Goal: Information Seeking & Learning: Learn about a topic

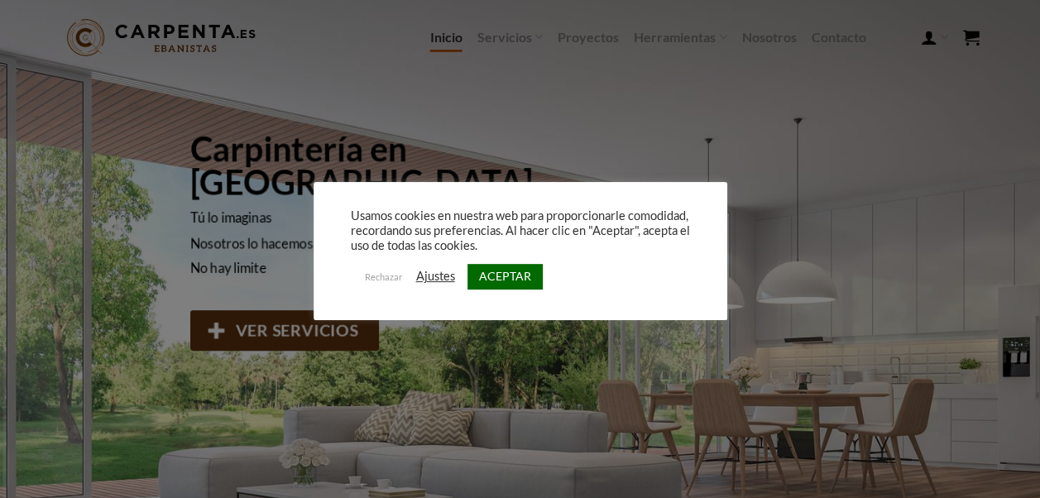
click at [528, 284] on link "ACEPTAR" at bounding box center [505, 277] width 75 height 26
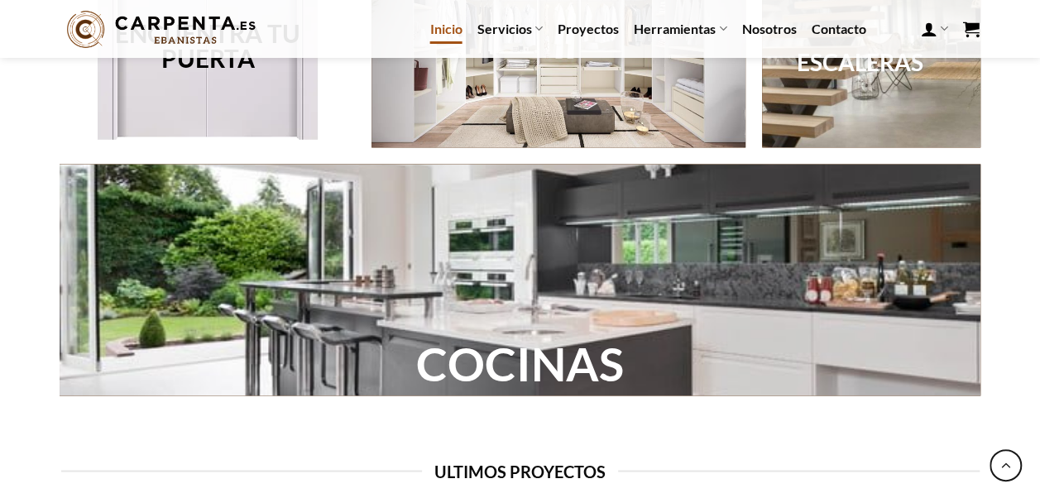
scroll to position [1231, 0]
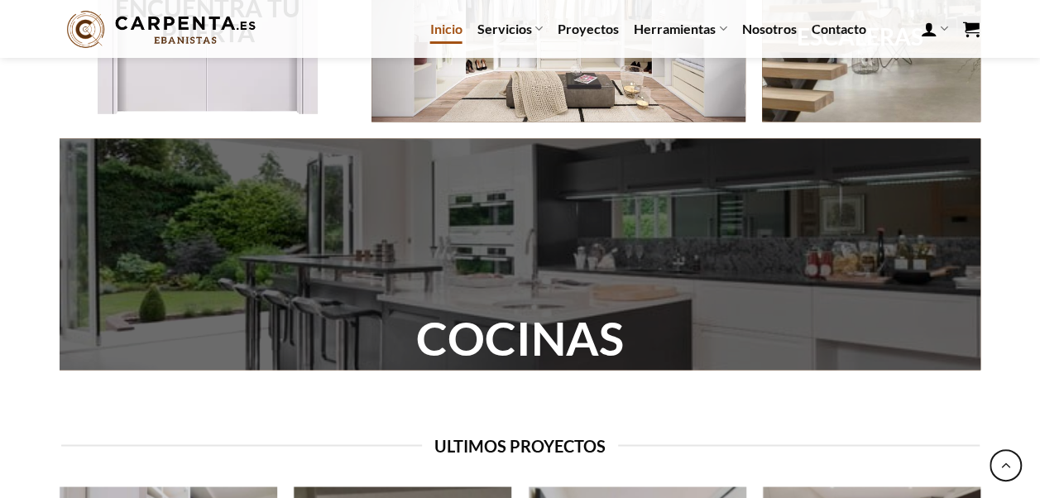
click at [487, 260] on div at bounding box center [520, 254] width 921 height 232
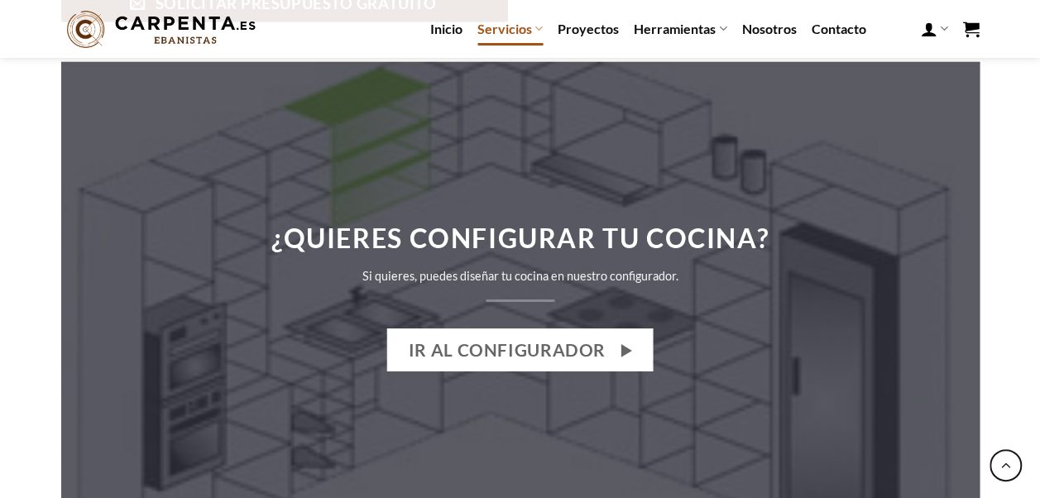
scroll to position [2317, 0]
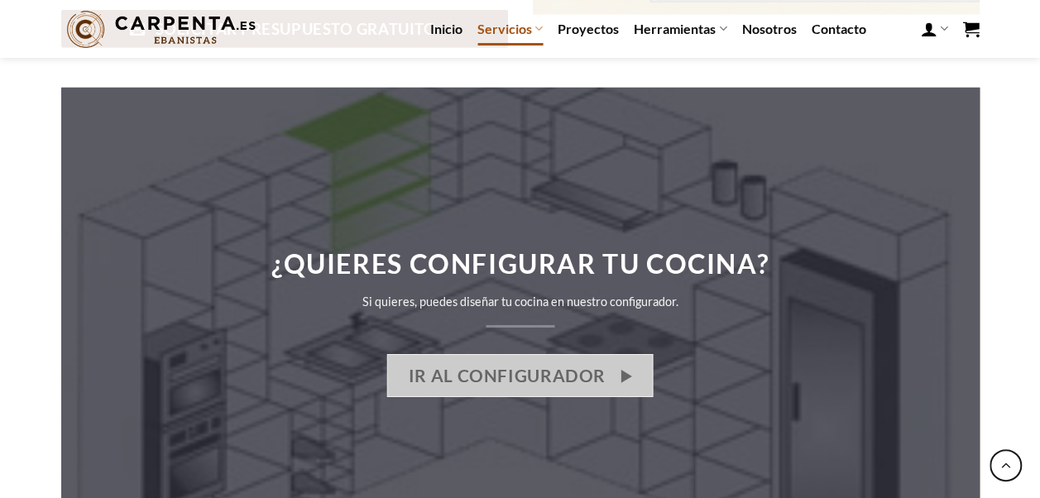
click at [595, 362] on span "IR AL CONFIGURADOR" at bounding box center [507, 375] width 197 height 27
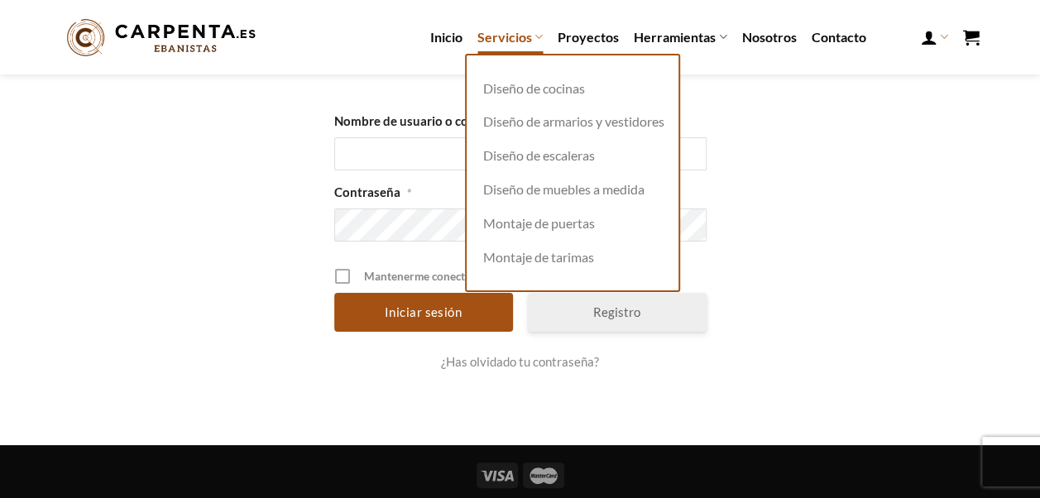
click at [513, 33] on link "Servicios" at bounding box center [510, 37] width 65 height 32
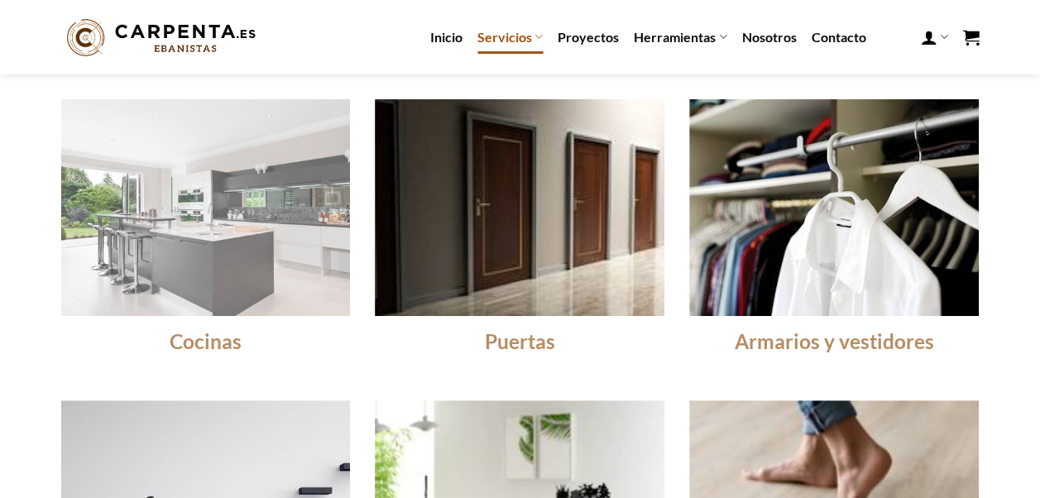
click at [187, 198] on img at bounding box center [205, 208] width 319 height 239
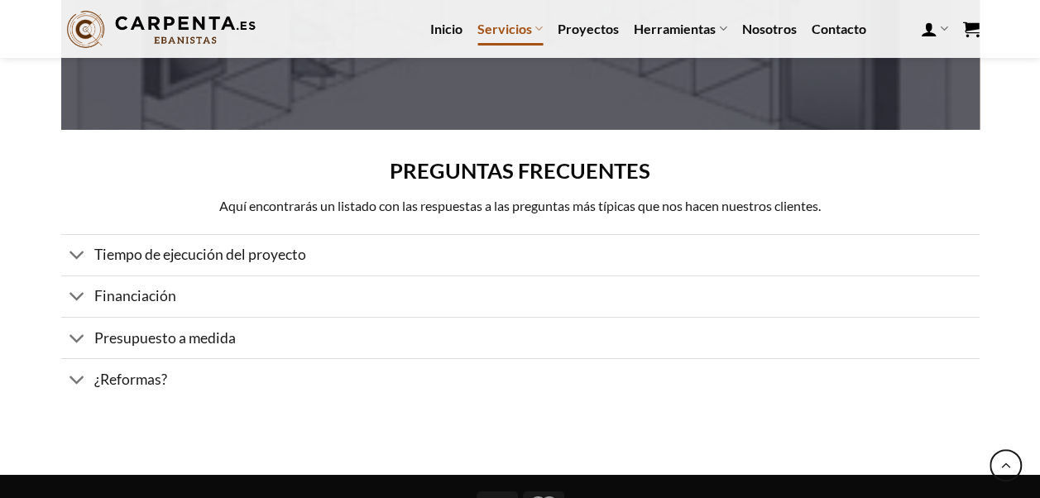
scroll to position [2708, 0]
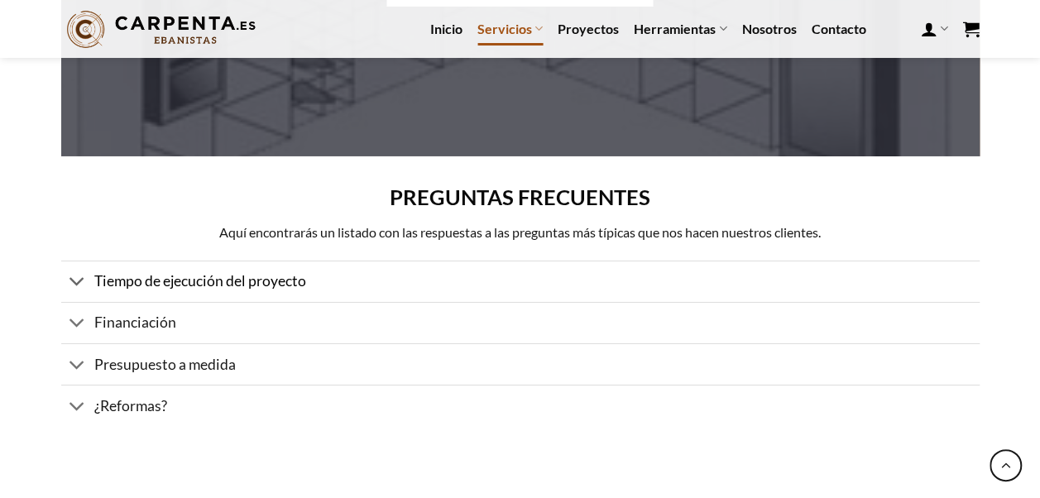
click at [116, 272] on span "Tiempo de ejecución del proyecto" at bounding box center [200, 280] width 212 height 17
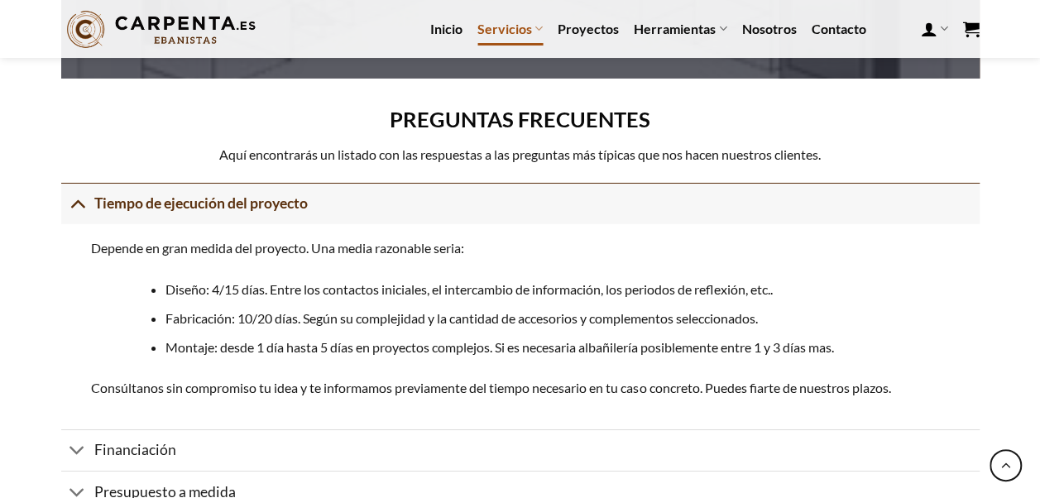
scroll to position [2873, 0]
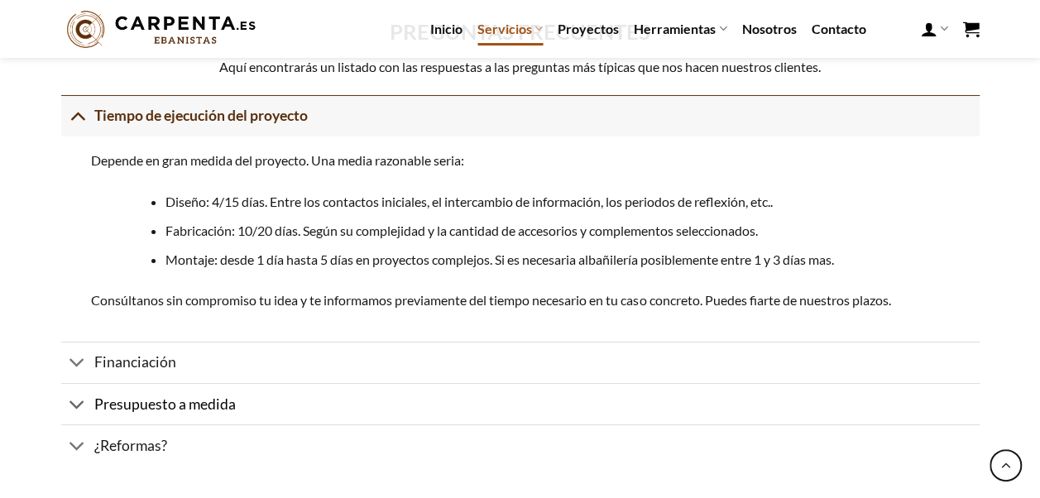
click at [97, 396] on span "Presupuesto a medida" at bounding box center [165, 404] width 142 height 17
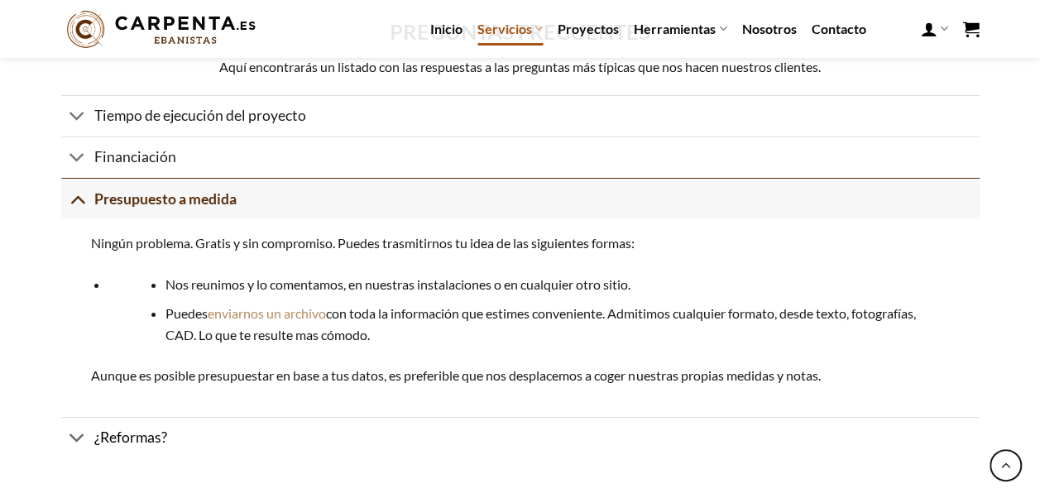
click at [113, 429] on span "¿Reformas?" at bounding box center [130, 437] width 73 height 17
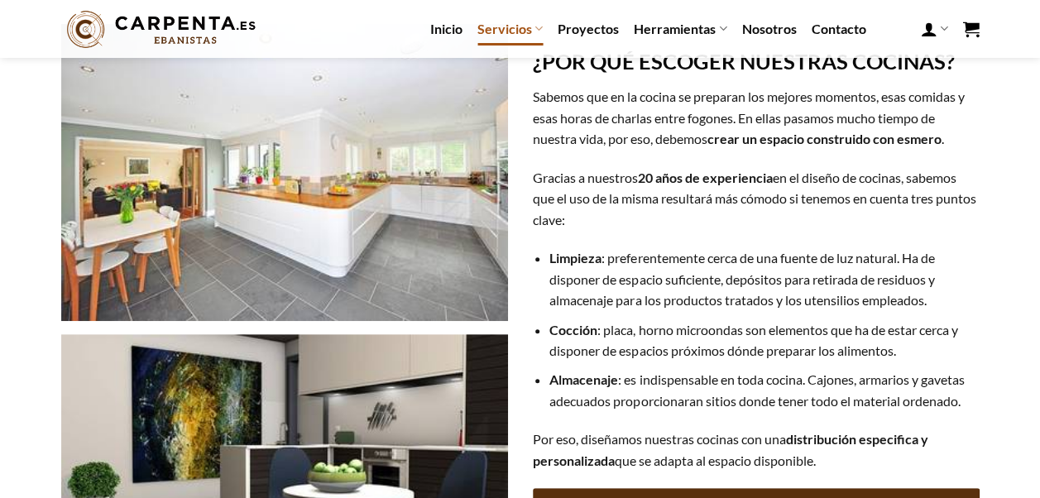
scroll to position [0, 0]
